Goal: Navigation & Orientation: Find specific page/section

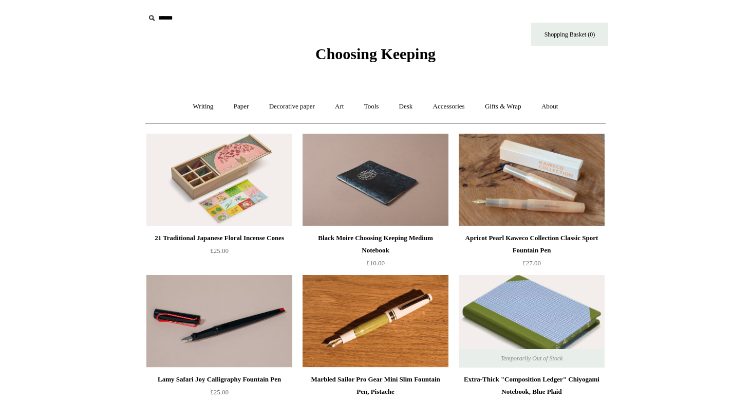
click at [361, 48] on span "Choosing Keeping" at bounding box center [375, 53] width 120 height 17
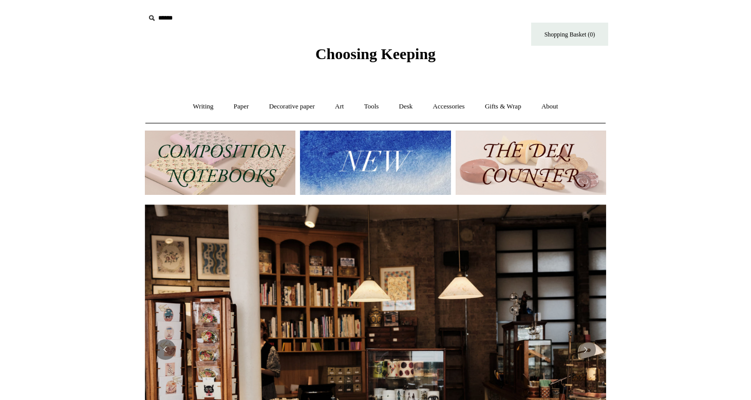
click at [384, 168] on img at bounding box center [375, 163] width 151 height 64
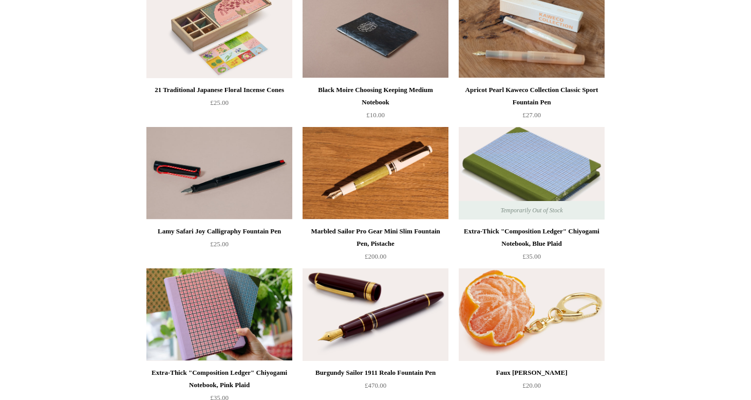
scroll to position [148, 0]
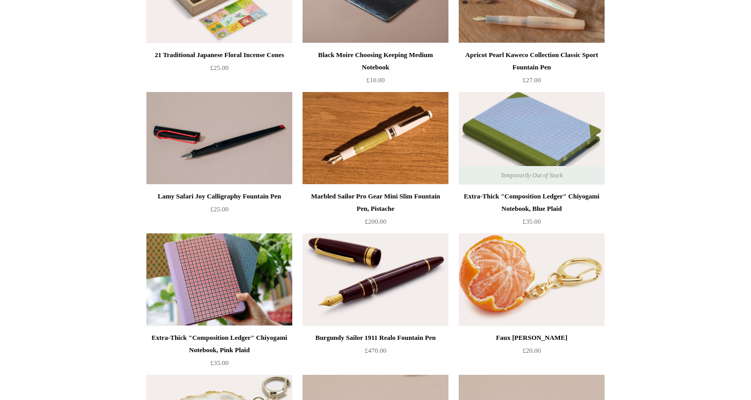
scroll to position [0, 0]
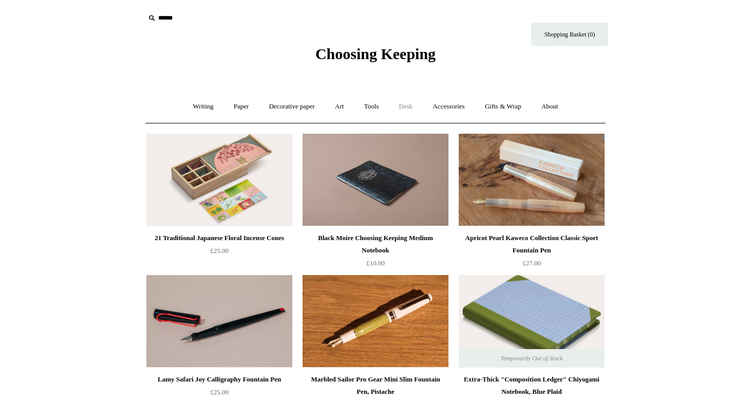
click at [411, 105] on link "Desk +" at bounding box center [406, 106] width 32 height 27
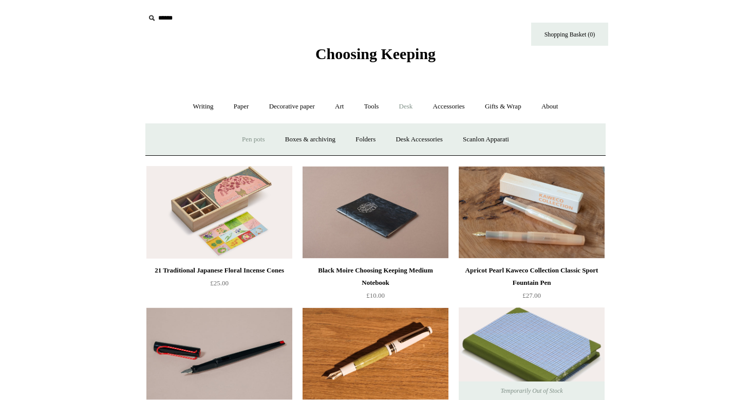
click at [239, 138] on link "Pen pots" at bounding box center [253, 139] width 41 height 27
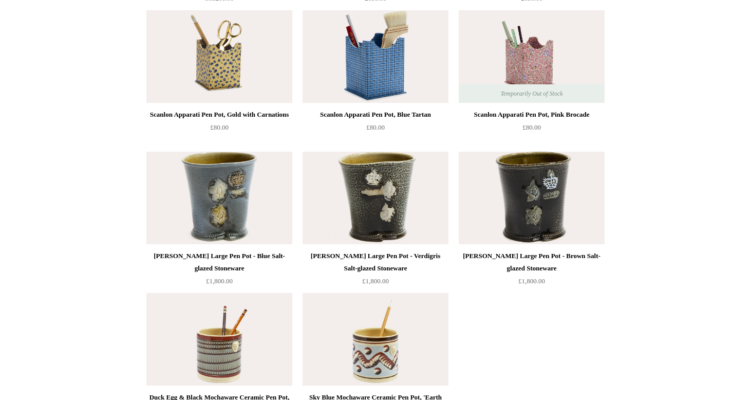
scroll to position [1197, 0]
